Goal: Task Accomplishment & Management: Use online tool/utility

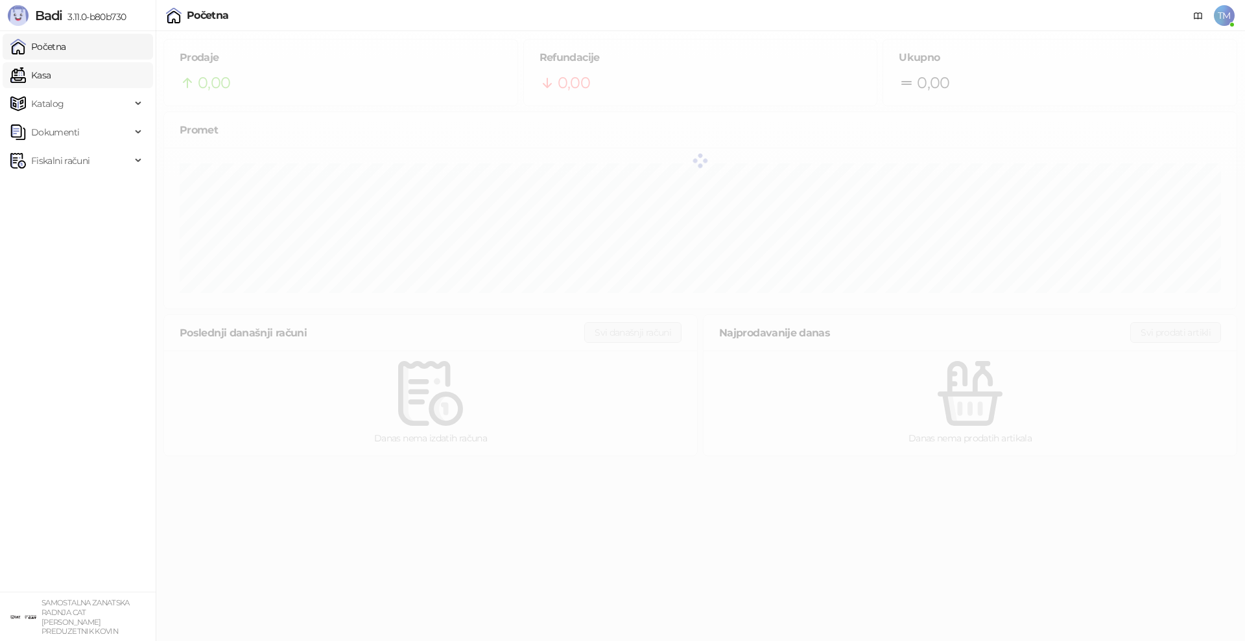
click at [43, 78] on link "Kasa" at bounding box center [30, 75] width 40 height 26
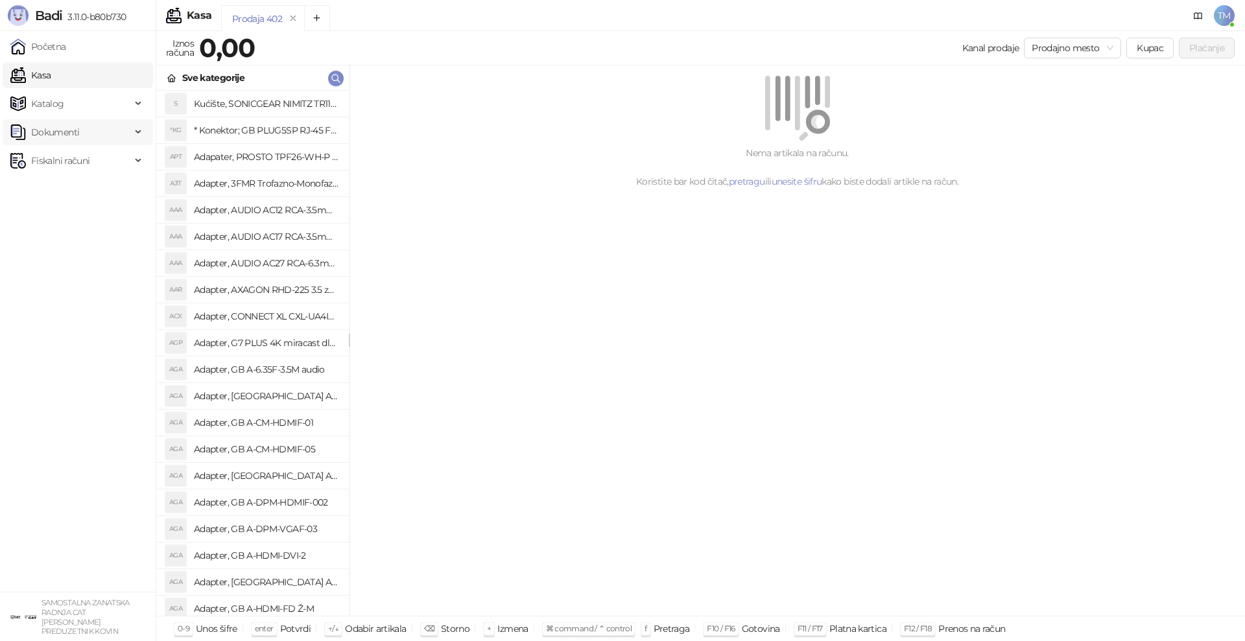
click at [58, 130] on span "Dokumenti" at bounding box center [55, 132] width 48 height 26
click at [54, 97] on span "Katalog" at bounding box center [47, 104] width 33 height 26
drag, startPoint x: 58, startPoint y: 189, endPoint x: 149, endPoint y: 168, distance: 93.1
click at [57, 189] on link "Artikli" at bounding box center [38, 189] width 45 height 26
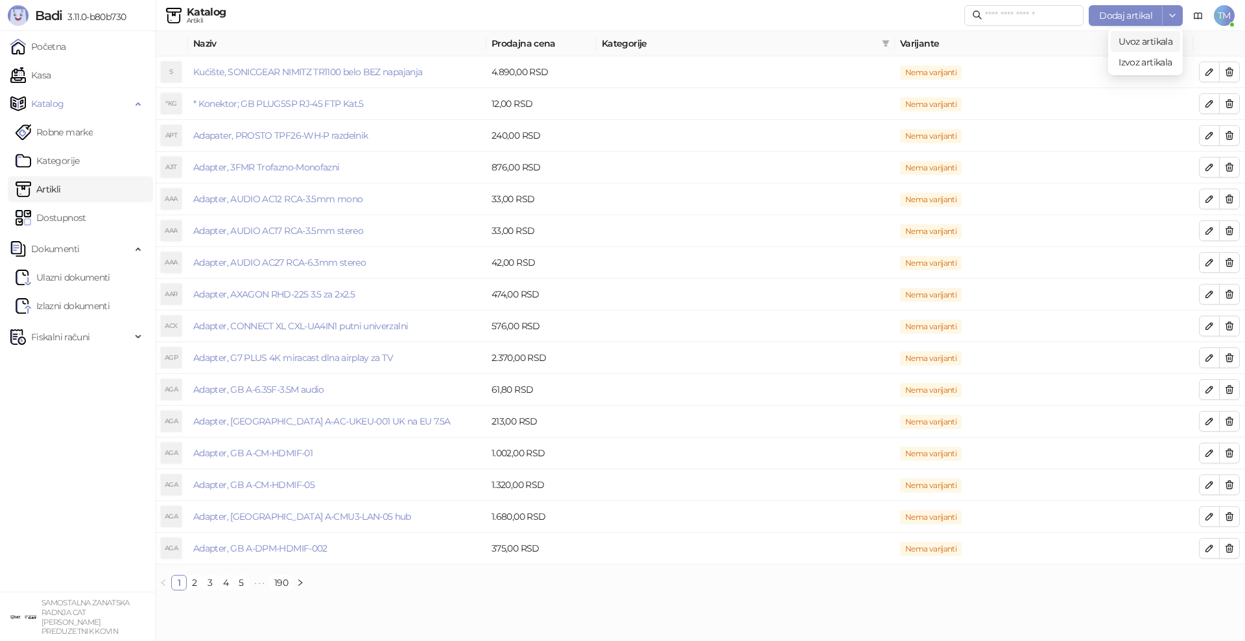
click at [1137, 42] on span "Uvoz artikala" at bounding box center [1146, 42] width 54 height 12
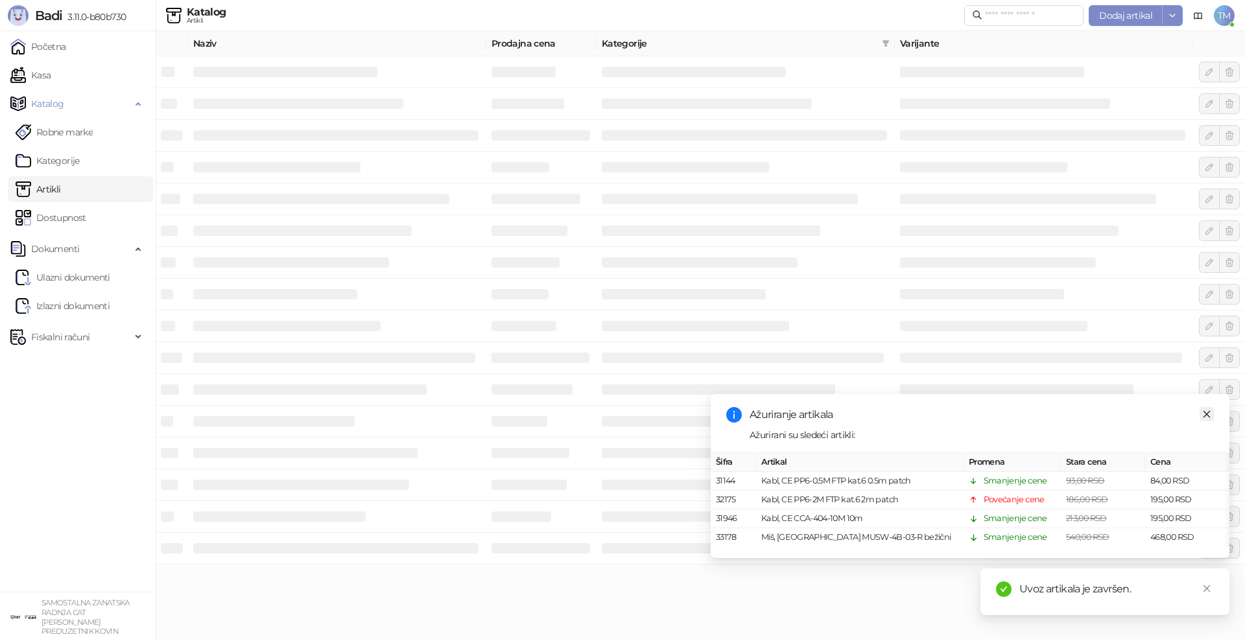
click at [1209, 414] on icon "close" at bounding box center [1206, 414] width 9 height 9
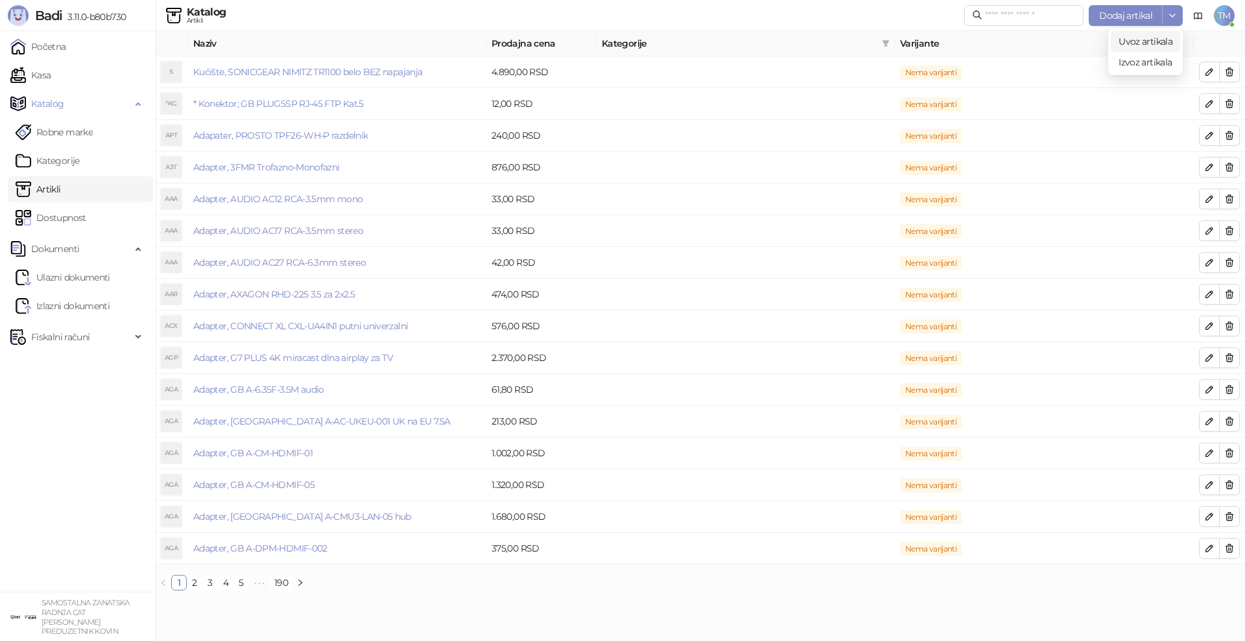
click at [1152, 40] on span "Uvoz artikala" at bounding box center [1146, 42] width 54 height 12
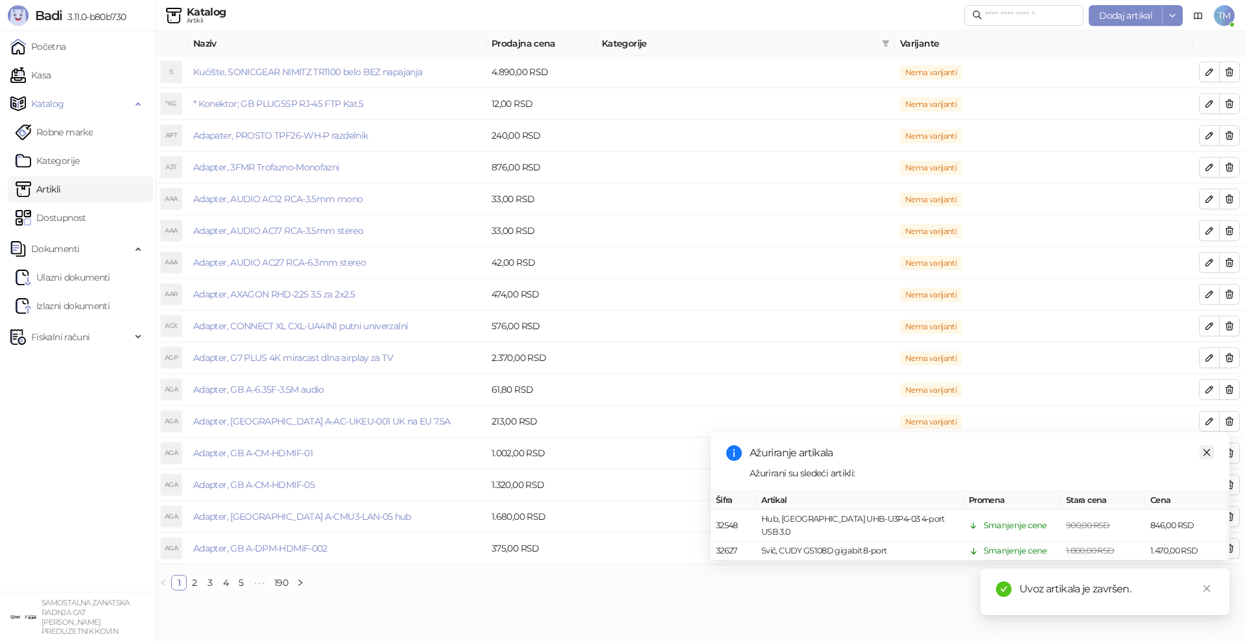
click at [1209, 456] on icon "close" at bounding box center [1206, 452] width 9 height 9
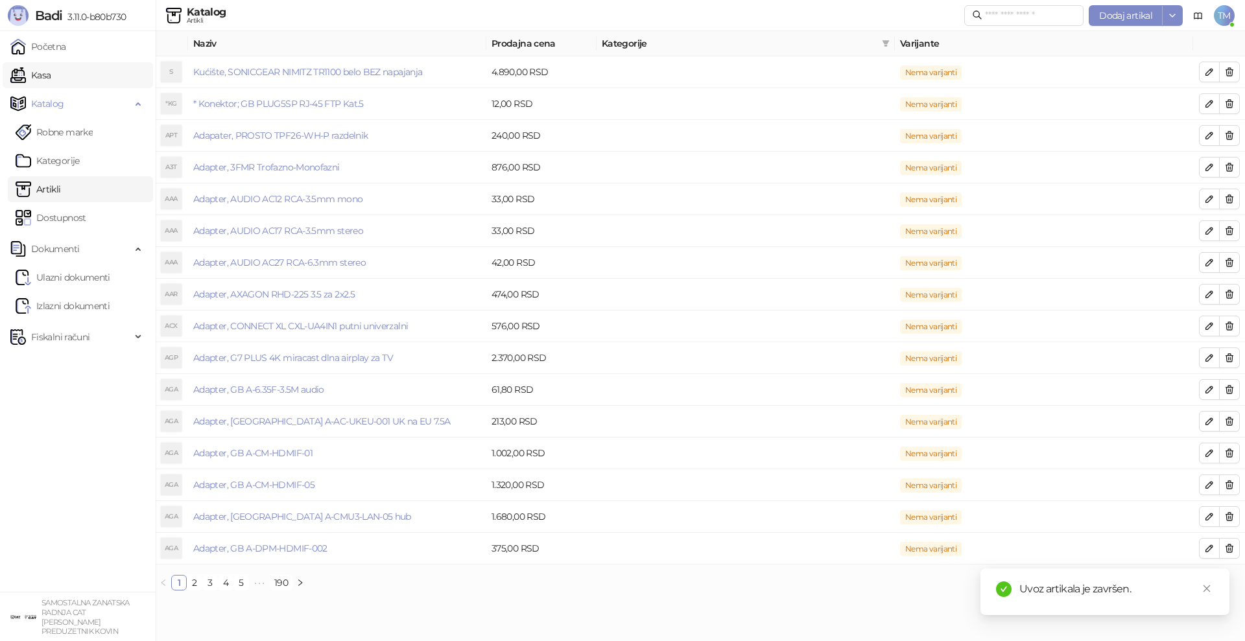
click at [37, 75] on link "Kasa" at bounding box center [30, 75] width 40 height 26
